Goal: Information Seeking & Learning: Learn about a topic

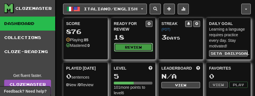
click at [140, 46] on button "Review" at bounding box center [133, 47] width 39 height 8
select select "**"
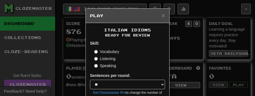
click at [106, 59] on label "Listening" at bounding box center [104, 59] width 21 height 6
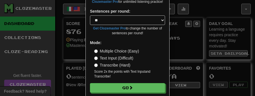
scroll to position [86, 0]
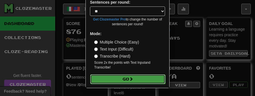
click at [128, 79] on button "Go" at bounding box center [127, 79] width 75 height 10
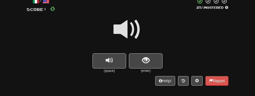
scroll to position [37, 0]
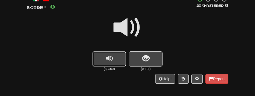
click at [104, 58] on button "replay audio" at bounding box center [110, 58] width 34 height 15
click at [144, 55] on span "show sentence" at bounding box center [146, 59] width 8 height 8
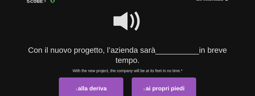
scroll to position [42, 0]
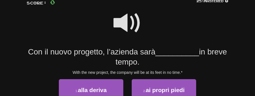
click at [133, 25] on span at bounding box center [128, 23] width 28 height 28
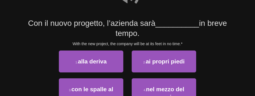
scroll to position [70, 0]
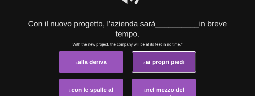
click at [155, 57] on button "2 . ai propri piedi" at bounding box center [164, 62] width 64 height 22
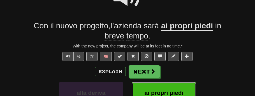
scroll to position [72, 0]
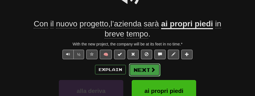
click at [151, 70] on span at bounding box center [153, 69] width 5 height 5
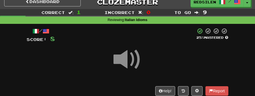
scroll to position [5, 0]
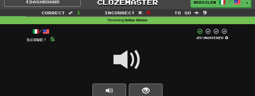
click at [137, 61] on span at bounding box center [128, 60] width 28 height 28
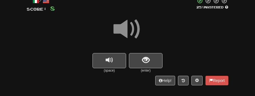
scroll to position [36, 0]
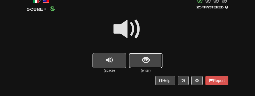
click at [148, 66] on button "show sentence" at bounding box center [146, 60] width 34 height 15
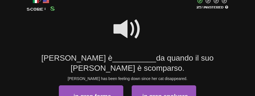
click at [136, 35] on span at bounding box center [128, 29] width 28 height 28
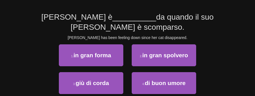
scroll to position [76, 0]
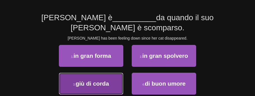
click at [105, 84] on span "giù di corda" at bounding box center [92, 83] width 33 height 6
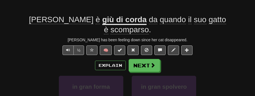
scroll to position [78, 0]
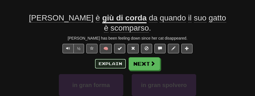
click at [111, 63] on button "Explain" at bounding box center [110, 64] width 31 height 10
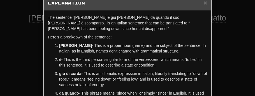
scroll to position [0, 0]
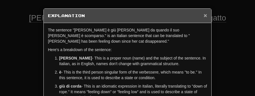
click at [206, 15] on span "×" at bounding box center [205, 15] width 3 height 6
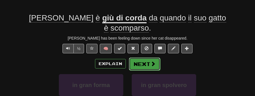
click at [148, 63] on button "Next" at bounding box center [144, 63] width 31 height 13
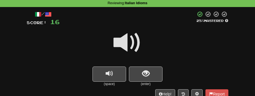
scroll to position [21, 0]
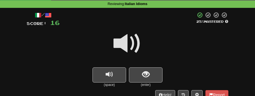
click at [129, 40] on span at bounding box center [128, 43] width 28 height 28
click at [146, 72] on span "show sentence" at bounding box center [146, 75] width 8 height 8
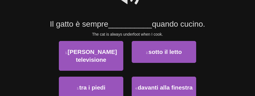
scroll to position [68, 0]
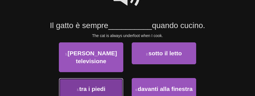
click at [100, 84] on button "3 . tra i piedi" at bounding box center [91, 89] width 64 height 22
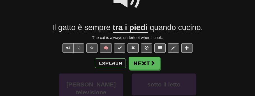
scroll to position [70, 0]
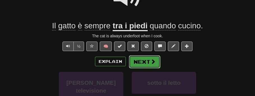
click at [144, 62] on button "Next" at bounding box center [144, 61] width 31 height 13
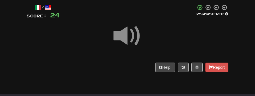
scroll to position [26, 0]
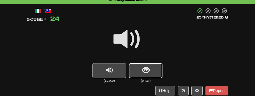
click at [144, 67] on span "show sentence" at bounding box center [146, 70] width 8 height 8
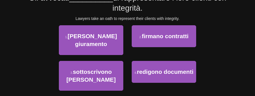
scroll to position [94, 0]
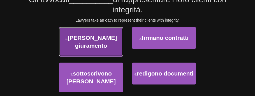
click at [114, 49] on button "1 . prestano giuramento" at bounding box center [91, 42] width 64 height 30
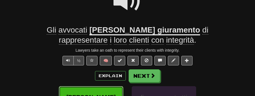
scroll to position [65, 0]
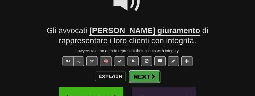
click at [149, 75] on button "Next" at bounding box center [144, 76] width 31 height 13
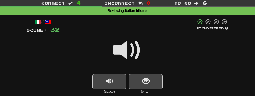
scroll to position [20, 0]
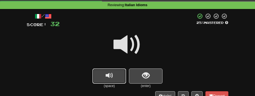
click at [116, 77] on button "replay audio" at bounding box center [110, 75] width 34 height 15
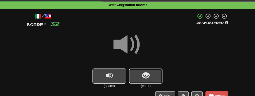
click at [151, 77] on button "show sentence" at bounding box center [146, 75] width 34 height 15
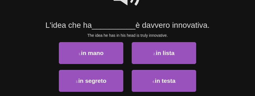
scroll to position [69, 0]
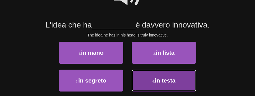
click at [153, 80] on small "4 ." at bounding box center [154, 81] width 3 height 3
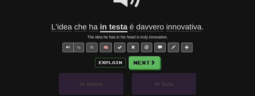
scroll to position [70, 0]
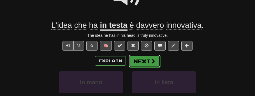
click at [156, 64] on button "Next" at bounding box center [144, 61] width 31 height 13
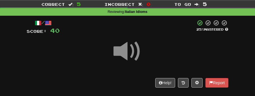
scroll to position [13, 0]
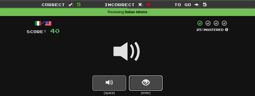
click at [149, 80] on span "show sentence" at bounding box center [146, 83] width 8 height 8
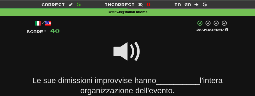
click at [131, 50] on span at bounding box center [128, 52] width 28 height 28
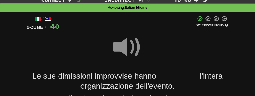
scroll to position [18, 0]
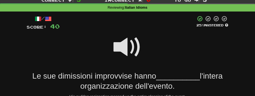
click at [131, 50] on span at bounding box center [128, 47] width 28 height 28
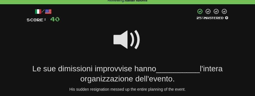
scroll to position [25, 0]
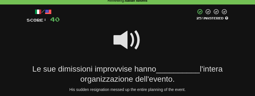
click at [129, 44] on span at bounding box center [128, 40] width 28 height 28
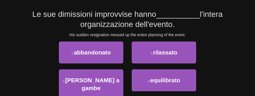
scroll to position [78, 0]
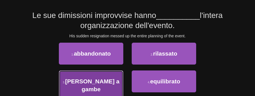
click at [104, 80] on span "mandato a gambe" at bounding box center [92, 85] width 54 height 14
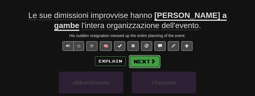
click at [148, 61] on button "Next" at bounding box center [144, 61] width 31 height 13
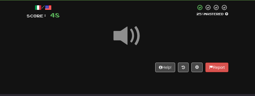
scroll to position [28, 0]
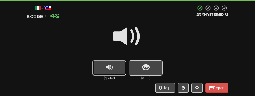
click at [115, 66] on button "replay audio" at bounding box center [110, 67] width 34 height 15
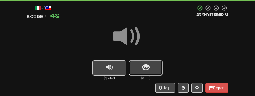
click at [133, 68] on button "show sentence" at bounding box center [146, 67] width 34 height 15
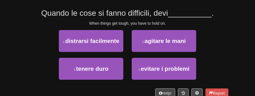
scroll to position [82, 0]
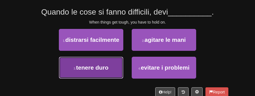
click at [118, 71] on button "3 . tenere duro" at bounding box center [91, 68] width 64 height 22
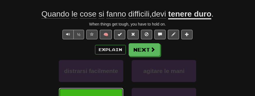
scroll to position [84, 0]
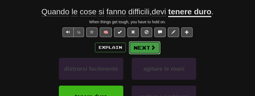
click at [148, 47] on button "Next" at bounding box center [144, 47] width 31 height 13
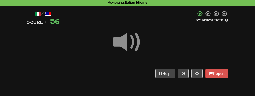
scroll to position [22, 0]
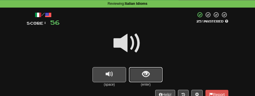
click at [142, 70] on span "show sentence" at bounding box center [146, 74] width 8 height 8
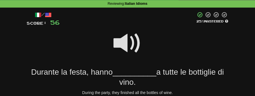
click at [128, 47] on span at bounding box center [128, 43] width 28 height 28
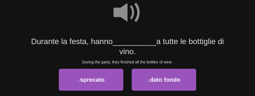
scroll to position [52, 0]
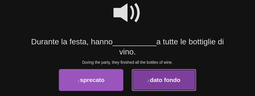
click at [160, 80] on span "dato fondo" at bounding box center [165, 80] width 30 height 6
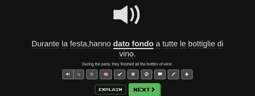
scroll to position [54, 0]
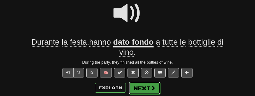
click at [152, 87] on span at bounding box center [153, 87] width 5 height 5
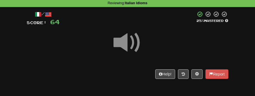
scroll to position [22, 0]
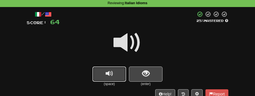
click at [116, 71] on button "replay audio" at bounding box center [110, 73] width 34 height 15
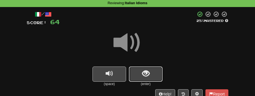
click at [142, 70] on span "show sentence" at bounding box center [146, 74] width 8 height 8
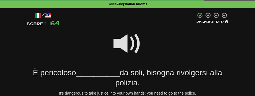
scroll to position [12, 0]
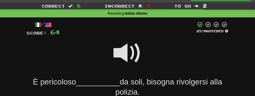
click at [131, 54] on span at bounding box center [128, 53] width 28 height 28
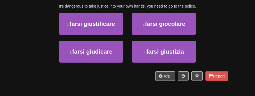
scroll to position [107, 0]
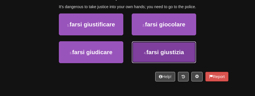
click at [156, 54] on span "farsi giustizia" at bounding box center [165, 52] width 38 height 6
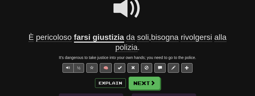
scroll to position [58, 0]
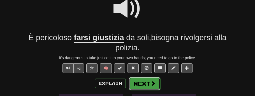
click at [146, 82] on button "Next" at bounding box center [144, 83] width 31 height 13
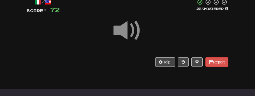
scroll to position [33, 0]
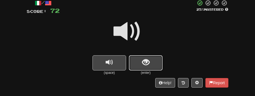
click at [144, 62] on span "show sentence" at bounding box center [146, 63] width 8 height 8
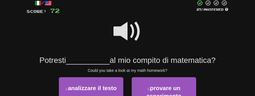
click at [127, 38] on span at bounding box center [128, 31] width 28 height 28
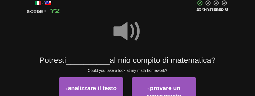
click at [127, 38] on span at bounding box center [128, 31] width 28 height 28
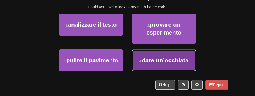
click at [152, 61] on span "dare un’occhiata" at bounding box center [165, 60] width 47 height 6
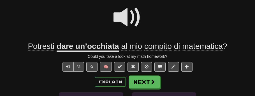
scroll to position [49, 0]
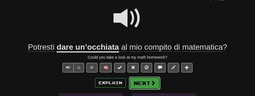
click at [149, 83] on button "Next" at bounding box center [144, 83] width 31 height 13
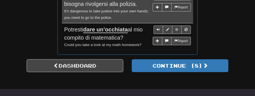
scroll to position [606, 0]
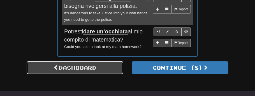
click at [97, 61] on link "Dashboard" at bounding box center [75, 67] width 97 height 13
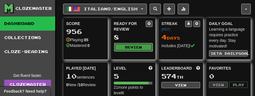
click at [124, 47] on button "Review" at bounding box center [133, 47] width 39 height 8
select select "**"
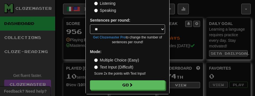
scroll to position [61, 0]
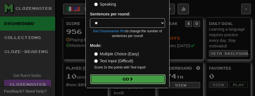
click at [138, 77] on button "Go" at bounding box center [127, 79] width 75 height 10
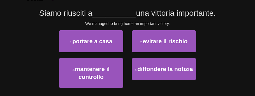
scroll to position [46, 0]
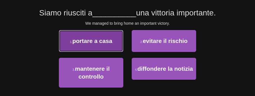
click at [110, 41] on span "portare a casa" at bounding box center [92, 41] width 40 height 6
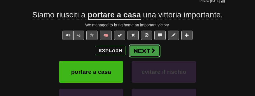
click at [146, 49] on button "Next" at bounding box center [144, 50] width 31 height 13
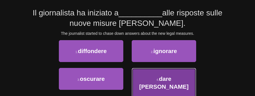
click at [161, 77] on span "dare [PERSON_NAME]" at bounding box center [163, 82] width 49 height 14
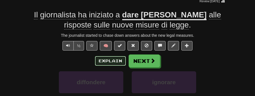
click at [114, 61] on button "Explain" at bounding box center [110, 61] width 31 height 10
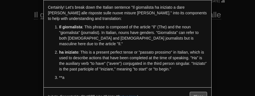
scroll to position [27, 0]
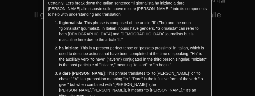
click at [114, 61] on p "ha iniziato : This is a present perfect tense or "passato prossimo" in Italian,…" at bounding box center [133, 56] width 148 height 22
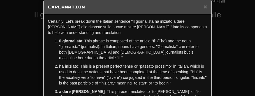
scroll to position [0, 0]
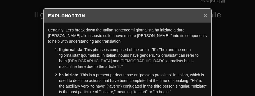
click at [206, 16] on span "×" at bounding box center [205, 15] width 3 height 6
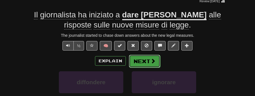
click at [145, 61] on button "Next" at bounding box center [144, 61] width 31 height 13
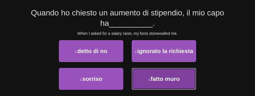
click at [159, 77] on span "fatto muro" at bounding box center [165, 78] width 29 height 6
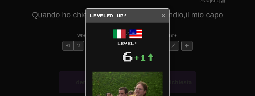
click at [164, 15] on span "×" at bounding box center [163, 15] width 3 height 6
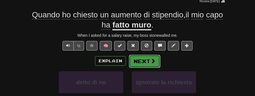
click at [154, 59] on span at bounding box center [153, 60] width 5 height 5
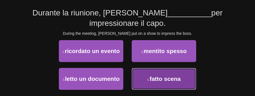
click at [157, 77] on span "fatto scena" at bounding box center [165, 78] width 31 height 6
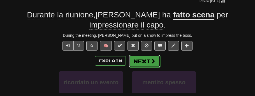
click at [153, 61] on span at bounding box center [153, 60] width 5 height 5
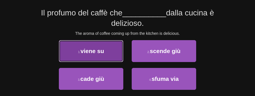
click at [90, 49] on span "viene su" at bounding box center [92, 51] width 24 height 6
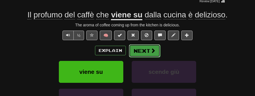
click at [149, 49] on button "Next" at bounding box center [144, 50] width 31 height 13
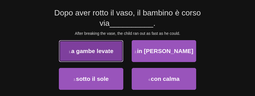
click at [111, 50] on span "a gambe levate" at bounding box center [92, 51] width 42 height 6
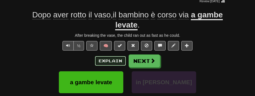
click at [113, 59] on button "Explain" at bounding box center [110, 61] width 31 height 10
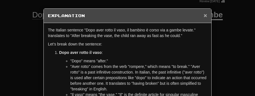
click at [206, 15] on span "×" at bounding box center [205, 15] width 3 height 6
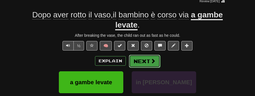
click at [147, 58] on button "Next" at bounding box center [144, 61] width 31 height 13
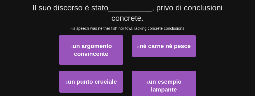
scroll to position [51, 0]
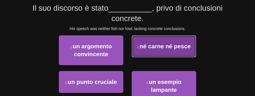
click at [156, 50] on button "2 . né carne né pesce" at bounding box center [164, 46] width 64 height 22
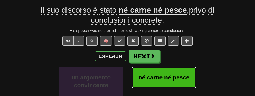
scroll to position [53, 0]
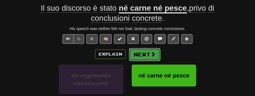
click at [150, 59] on button "Next" at bounding box center [144, 54] width 31 height 13
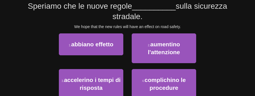
scroll to position [51, 0]
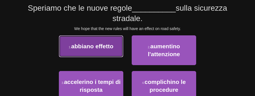
click at [113, 49] on button "1 . abbiano effetto" at bounding box center [91, 46] width 64 height 22
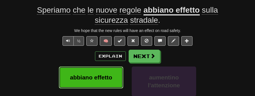
scroll to position [53, 0]
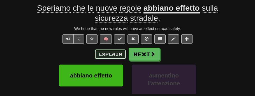
click at [113, 50] on button "Explain" at bounding box center [110, 54] width 31 height 10
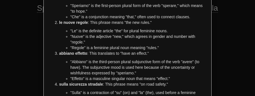
scroll to position [0, 0]
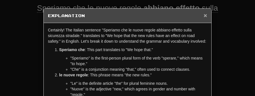
click at [207, 15] on span "×" at bounding box center [205, 15] width 3 height 6
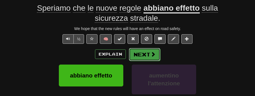
click at [140, 56] on button "Next" at bounding box center [144, 54] width 31 height 13
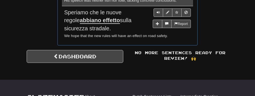
scroll to position [577, 0]
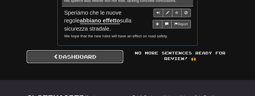
click at [93, 50] on link "Dashboard" at bounding box center [75, 56] width 97 height 13
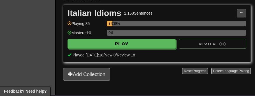
scroll to position [147, 0]
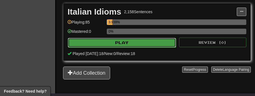
click at [116, 41] on button "Play" at bounding box center [122, 43] width 108 height 10
select select "**"
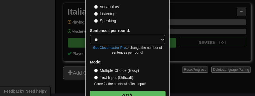
scroll to position [57, 0]
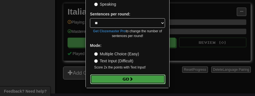
click at [120, 77] on button "Go" at bounding box center [127, 79] width 75 height 10
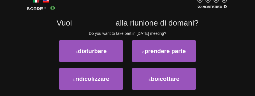
scroll to position [37, 0]
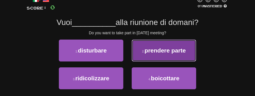
click at [162, 49] on span "prendere parte" at bounding box center [165, 50] width 41 height 6
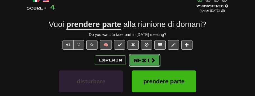
click at [148, 56] on button "Next" at bounding box center [144, 60] width 31 height 13
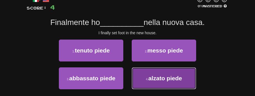
click at [157, 79] on span "alzato piede" at bounding box center [165, 78] width 34 height 6
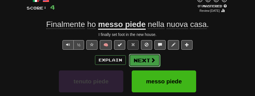
click at [154, 59] on span at bounding box center [153, 59] width 5 height 5
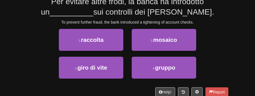
scroll to position [56, 0]
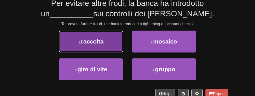
click at [112, 41] on button "1 . raccolta" at bounding box center [91, 42] width 64 height 22
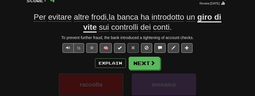
scroll to position [42, 0]
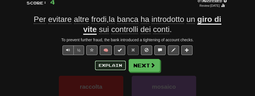
click at [114, 65] on button "Explain" at bounding box center [110, 66] width 31 height 10
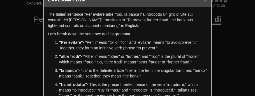
scroll to position [0, 0]
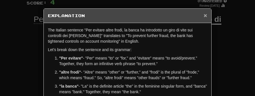
click at [205, 15] on span "×" at bounding box center [205, 15] width 3 height 6
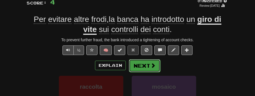
click at [145, 68] on button "Next" at bounding box center [144, 65] width 31 height 13
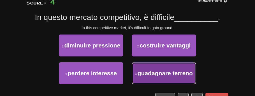
click at [150, 70] on span "guadagnare terreno" at bounding box center [165, 73] width 55 height 6
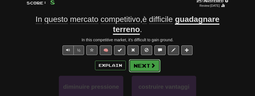
click at [151, 65] on span at bounding box center [153, 65] width 5 height 5
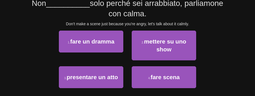
scroll to position [56, 0]
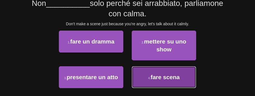
click at [161, 75] on span "fare scena" at bounding box center [165, 77] width 29 height 6
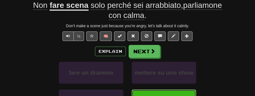
scroll to position [58, 0]
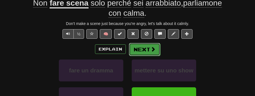
click at [154, 51] on span at bounding box center [153, 49] width 5 height 5
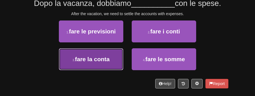
click at [114, 56] on button "3 . fare la conta" at bounding box center [91, 59] width 64 height 22
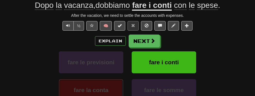
scroll to position [58, 0]
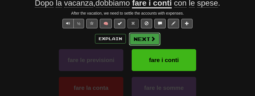
click at [146, 40] on button "Next" at bounding box center [144, 39] width 31 height 13
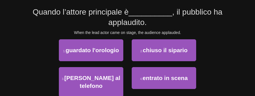
scroll to position [47, 0]
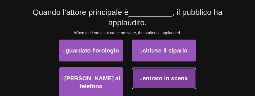
click at [153, 76] on span "entrato in scena" at bounding box center [165, 78] width 45 height 6
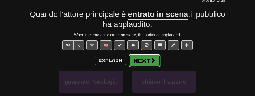
click at [151, 62] on span at bounding box center [153, 60] width 5 height 5
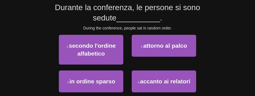
scroll to position [52, 0]
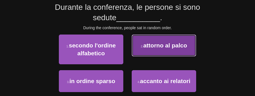
click at [163, 50] on button "2 . attorno al palco" at bounding box center [164, 45] width 64 height 22
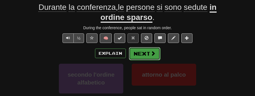
click at [151, 53] on span at bounding box center [153, 53] width 5 height 5
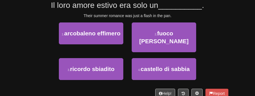
scroll to position [52, 0]
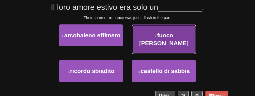
click at [158, 40] on button "2 . fuoco di paglia" at bounding box center [164, 39] width 64 height 30
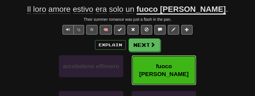
scroll to position [54, 0]
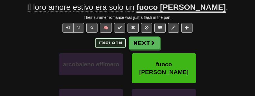
click at [114, 43] on button "Explain" at bounding box center [110, 43] width 31 height 10
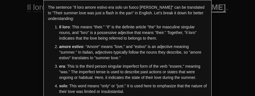
scroll to position [0, 0]
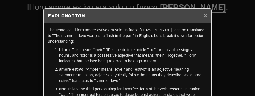
click at [207, 14] on span "×" at bounding box center [205, 15] width 3 height 6
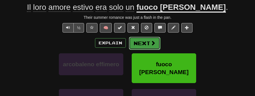
click at [154, 40] on span at bounding box center [153, 42] width 5 height 5
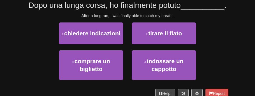
scroll to position [52, 0]
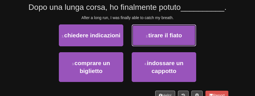
click at [154, 40] on button "2 . tirare il fiato" at bounding box center [164, 35] width 64 height 22
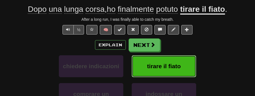
scroll to position [54, 0]
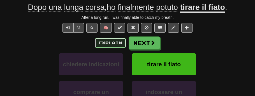
click at [120, 41] on button "Explain" at bounding box center [110, 43] width 31 height 10
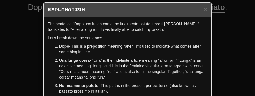
scroll to position [0, 0]
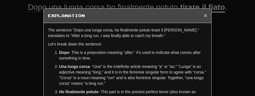
click at [205, 17] on span "×" at bounding box center [205, 15] width 3 height 6
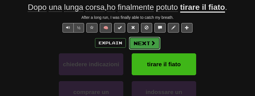
click at [146, 43] on button "Next" at bounding box center [144, 43] width 31 height 13
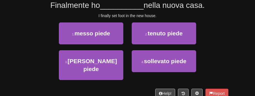
scroll to position [52, 0]
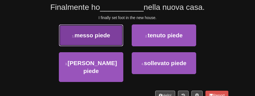
click at [112, 36] on button "1 . messo piede" at bounding box center [91, 35] width 64 height 22
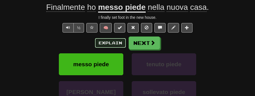
click at [114, 43] on button "Explain" at bounding box center [110, 43] width 31 height 10
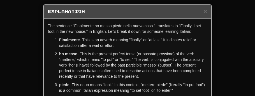
scroll to position [0, 0]
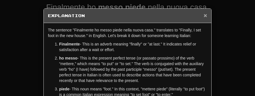
click at [206, 15] on span "×" at bounding box center [205, 15] width 3 height 6
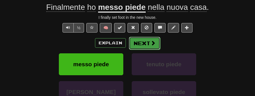
click at [152, 43] on span at bounding box center [153, 42] width 5 height 5
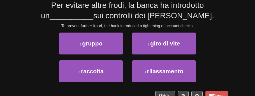
scroll to position [52, 0]
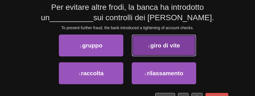
click at [161, 45] on span "giro di vite" at bounding box center [165, 45] width 30 height 6
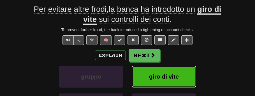
scroll to position [54, 0]
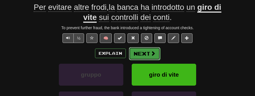
click at [153, 52] on span at bounding box center [153, 53] width 5 height 5
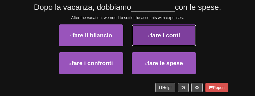
click at [172, 35] on span "fare i conti" at bounding box center [165, 35] width 30 height 6
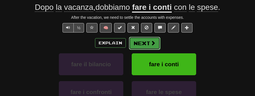
click at [153, 40] on span at bounding box center [153, 42] width 5 height 5
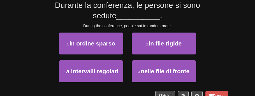
scroll to position [52, 0]
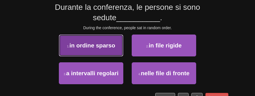
click at [108, 45] on span "in ordine sparso" at bounding box center [93, 45] width 46 height 6
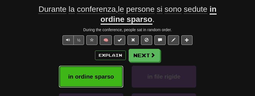
scroll to position [54, 0]
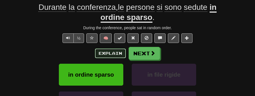
click at [112, 52] on button "Explain" at bounding box center [110, 54] width 31 height 10
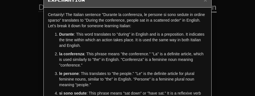
scroll to position [0, 0]
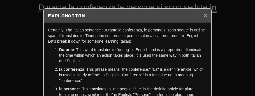
click at [204, 16] on span "×" at bounding box center [205, 15] width 3 height 6
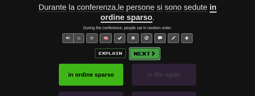
click at [154, 52] on span at bounding box center [153, 53] width 5 height 5
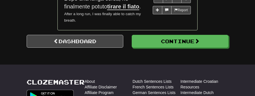
scroll to position [633, 0]
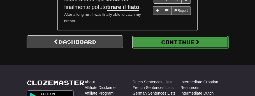
click at [165, 41] on button "Continue" at bounding box center [180, 42] width 97 height 13
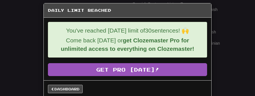
scroll to position [14, 0]
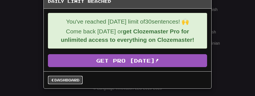
click at [79, 81] on link "Dashboard" at bounding box center [65, 80] width 35 height 8
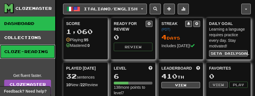
click at [38, 55] on link "Cloze-Reading" at bounding box center [27, 52] width 55 height 14
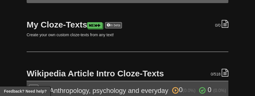
scroll to position [73, 0]
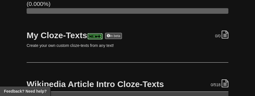
click at [99, 36] on link "New" at bounding box center [94, 36] width 15 height 6
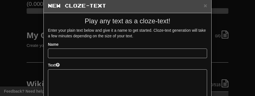
scroll to position [0, 0]
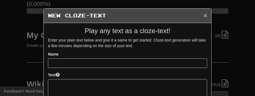
click at [206, 15] on button "×" at bounding box center [205, 15] width 3 height 6
